Goal: Obtain resource: Download file/media

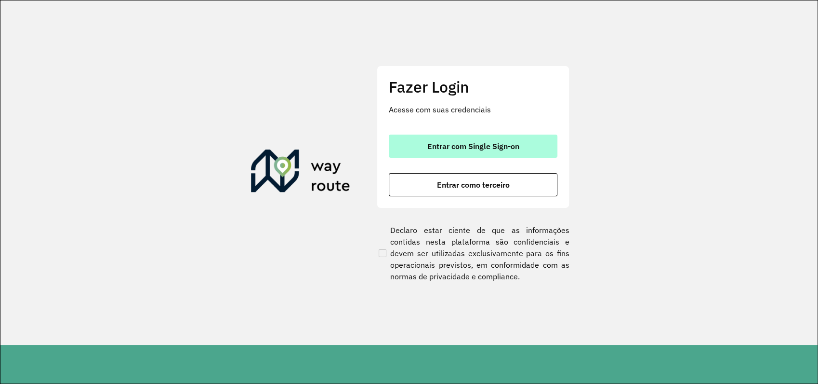
click at [512, 145] on span "Entrar com Single Sign-on" at bounding box center [473, 146] width 92 height 8
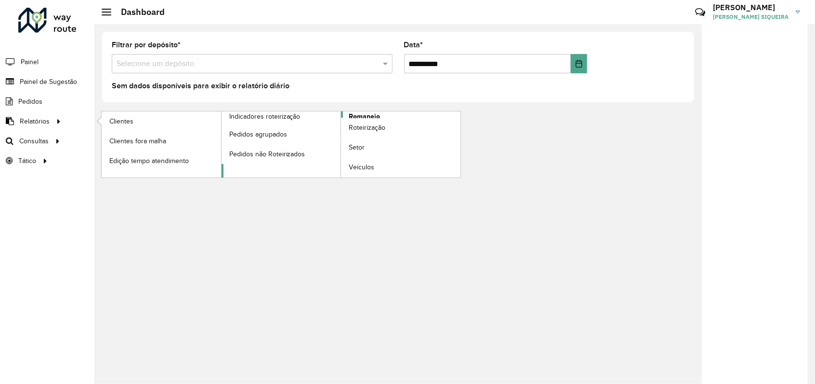
click at [363, 113] on span "Romaneio" at bounding box center [364, 116] width 31 height 10
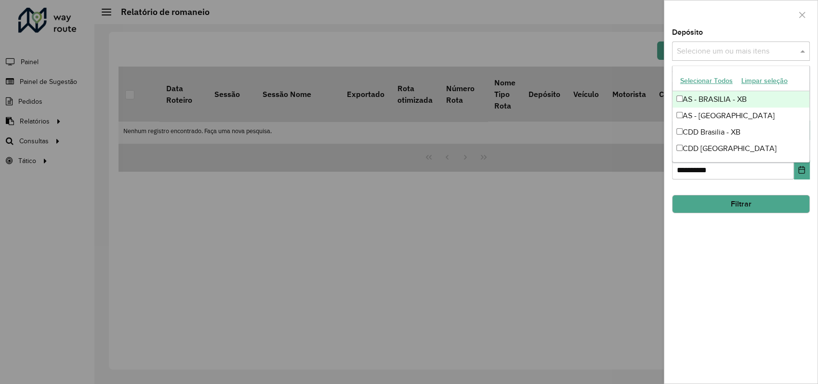
click at [742, 54] on input "text" at bounding box center [736, 52] width 123 height 12
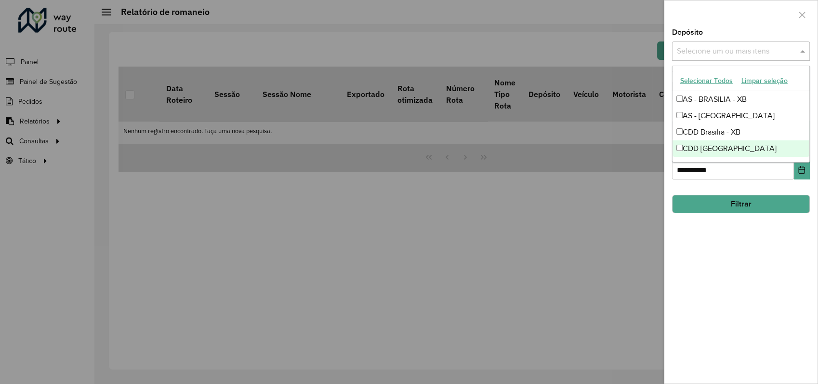
click at [714, 150] on div "CDD [GEOGRAPHIC_DATA]" at bounding box center [741, 148] width 137 height 16
click at [770, 241] on div "**********" at bounding box center [741, 206] width 153 height 354
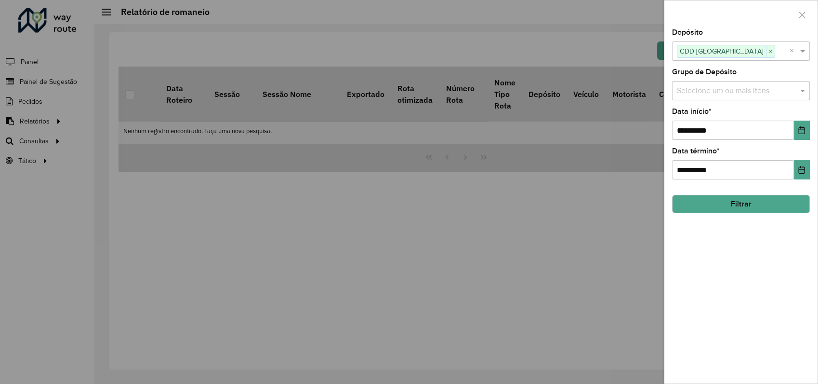
click at [746, 201] on button "Filtrar" at bounding box center [741, 204] width 138 height 18
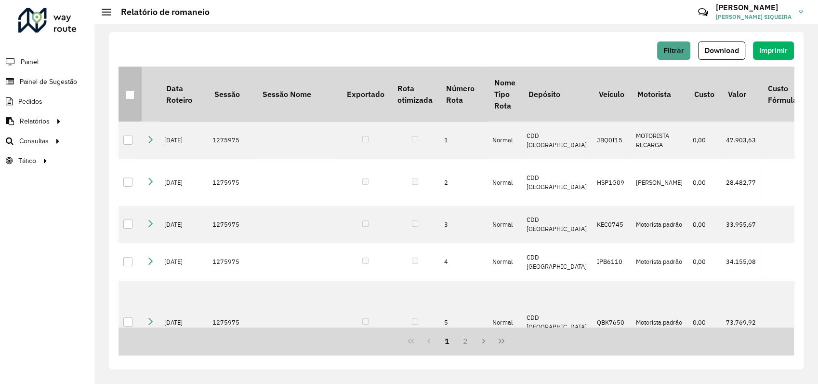
click at [131, 95] on div at bounding box center [129, 94] width 9 height 9
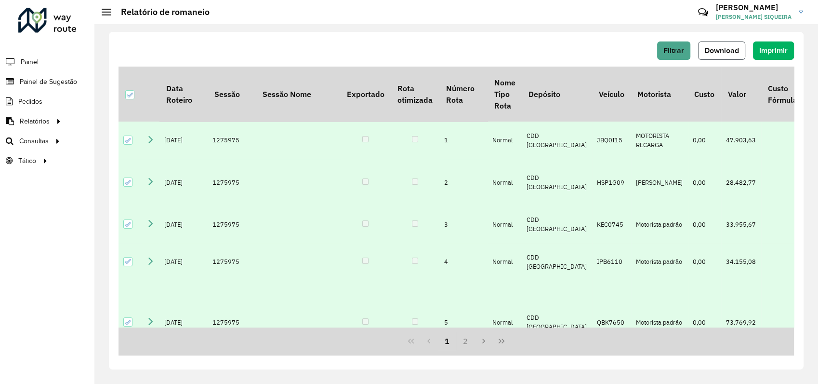
click at [733, 50] on span "Download" at bounding box center [722, 50] width 35 height 8
